Goal: Answer question/provide support

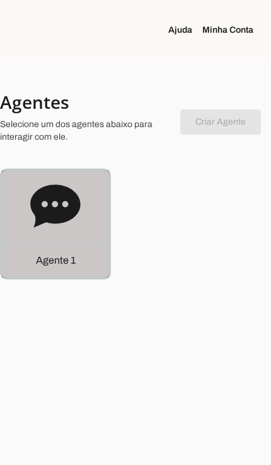
click at [44, 265] on p "Agente 1" at bounding box center [56, 260] width 40 height 15
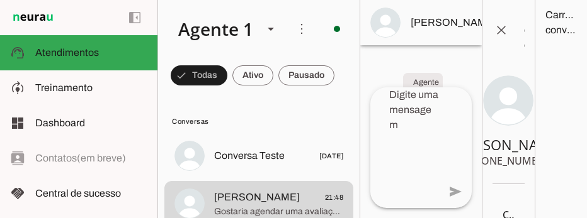
click at [270, 17] on span at bounding box center [518, 23] width 30 height 30
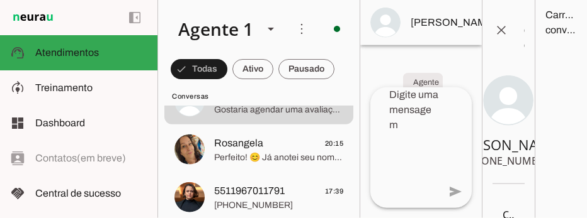
scroll to position [38, 0]
click at [221, 136] on span "Rosangela" at bounding box center [238, 143] width 49 height 15
